Goal: Check status

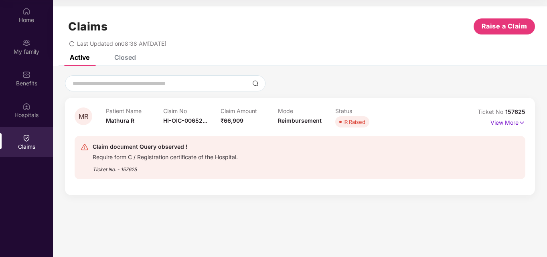
scroll to position [45, 0]
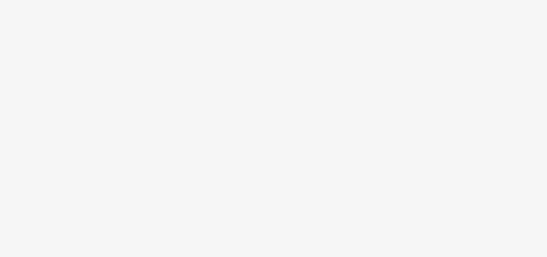
scroll to position [45, 0]
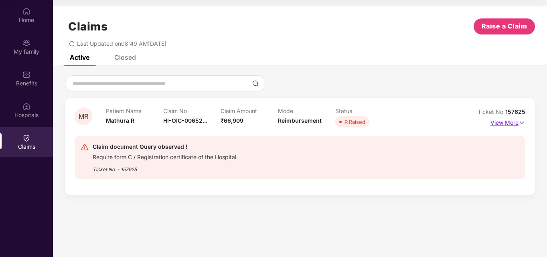
click at [516, 122] on p "View More" at bounding box center [508, 121] width 35 height 11
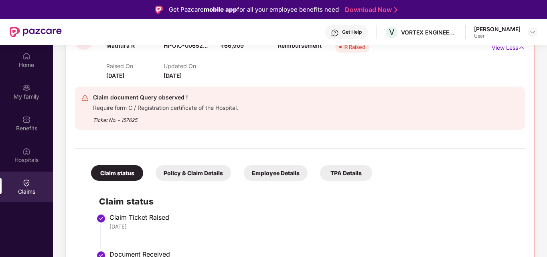
scroll to position [0, 0]
